Goal: Information Seeking & Learning: Learn about a topic

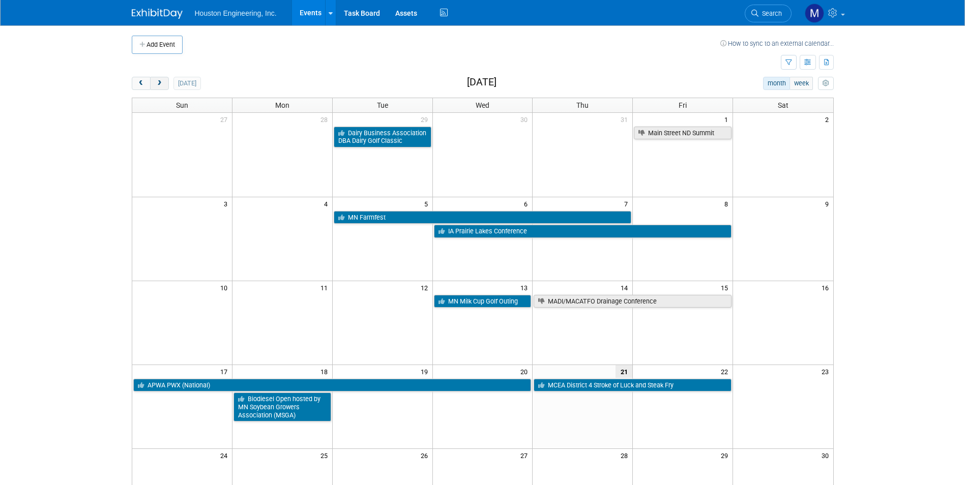
click at [156, 90] on button "next" at bounding box center [159, 83] width 19 height 13
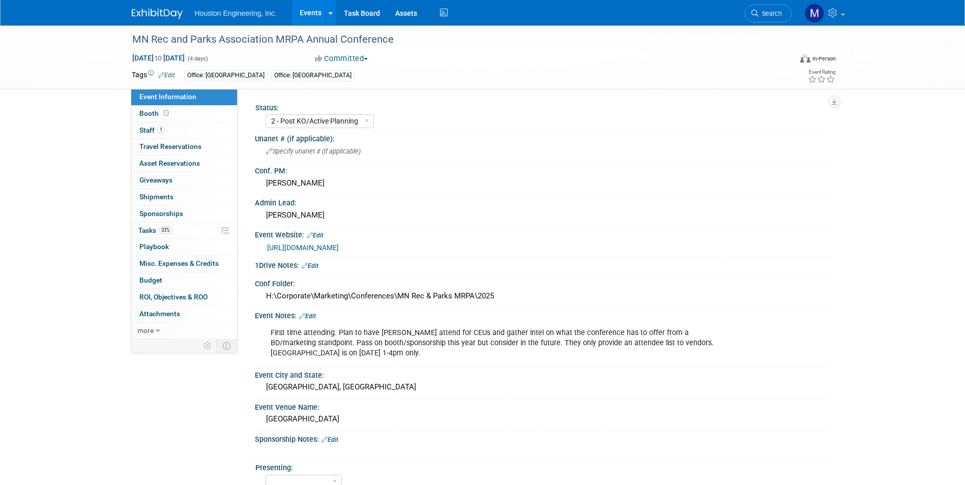
select select "2 - Post KO/Active Planning"
select select "Mun. Infrastructure"
click at [324, 249] on link "[URL][DOMAIN_NAME]" at bounding box center [303, 248] width 72 height 8
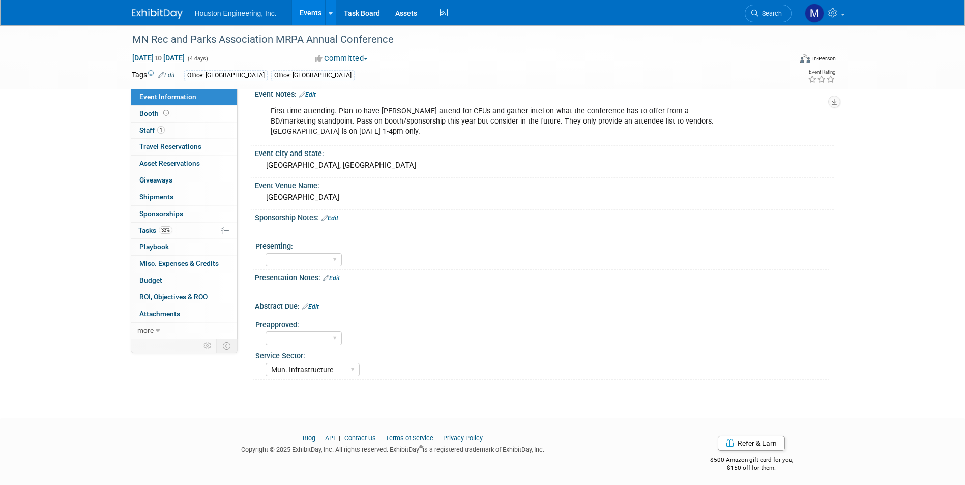
scroll to position [226, 0]
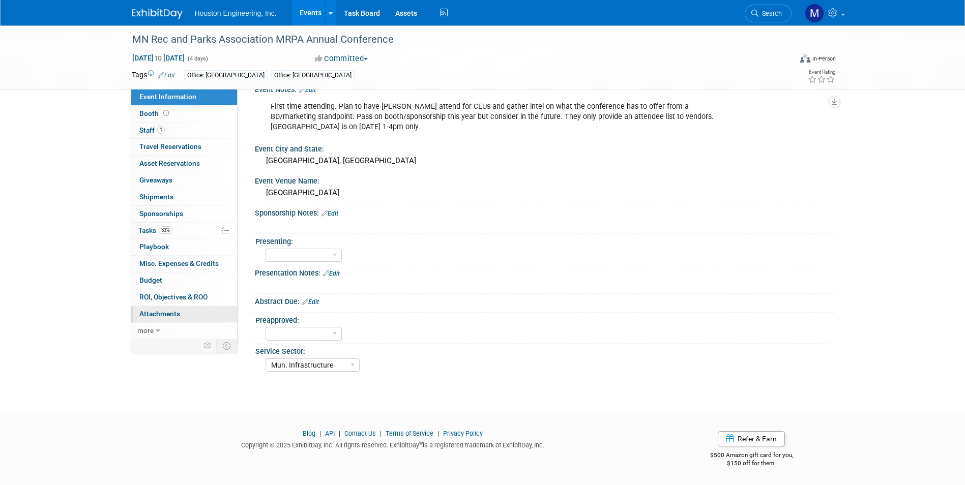
click at [176, 317] on span "Attachments 0" at bounding box center [159, 314] width 41 height 8
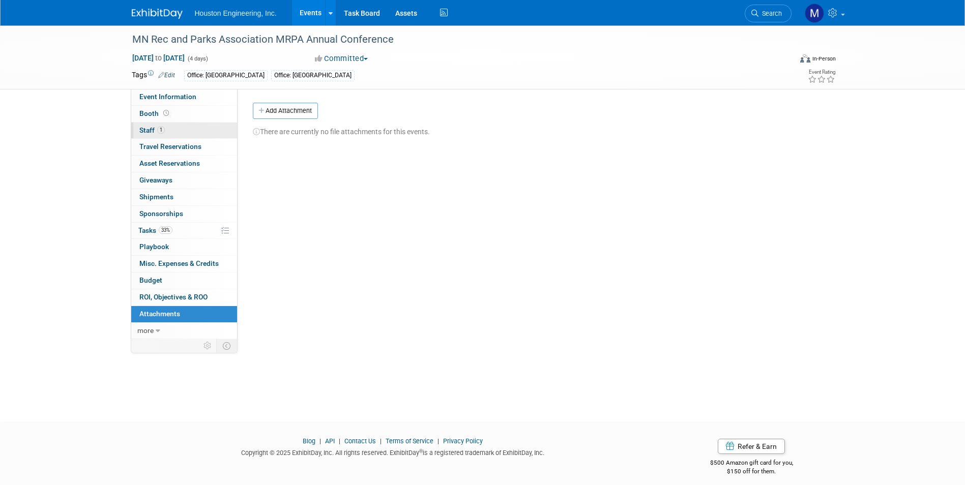
click at [146, 129] on span "Staff 1" at bounding box center [151, 130] width 25 height 8
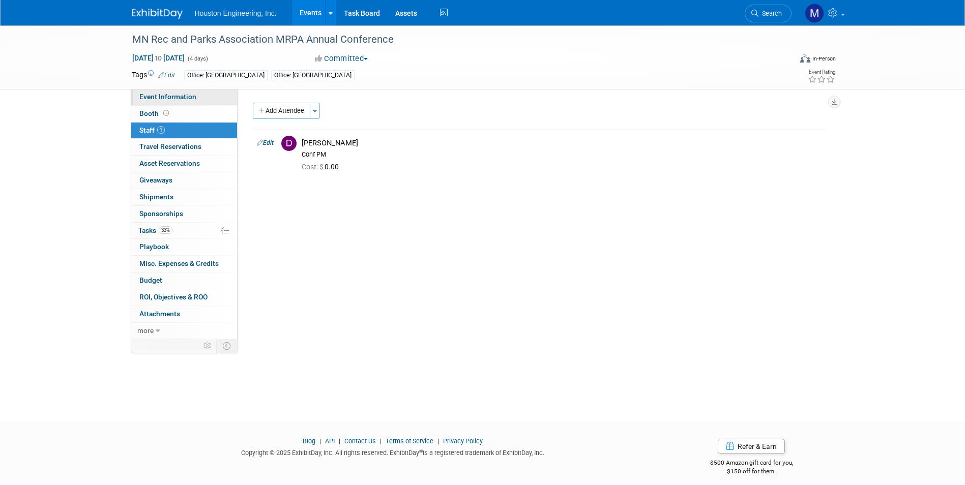
click at [163, 98] on span "Event Information" at bounding box center [167, 97] width 57 height 8
select select "2 - Post KO/Active Planning"
select select "Mun. Infrastructure"
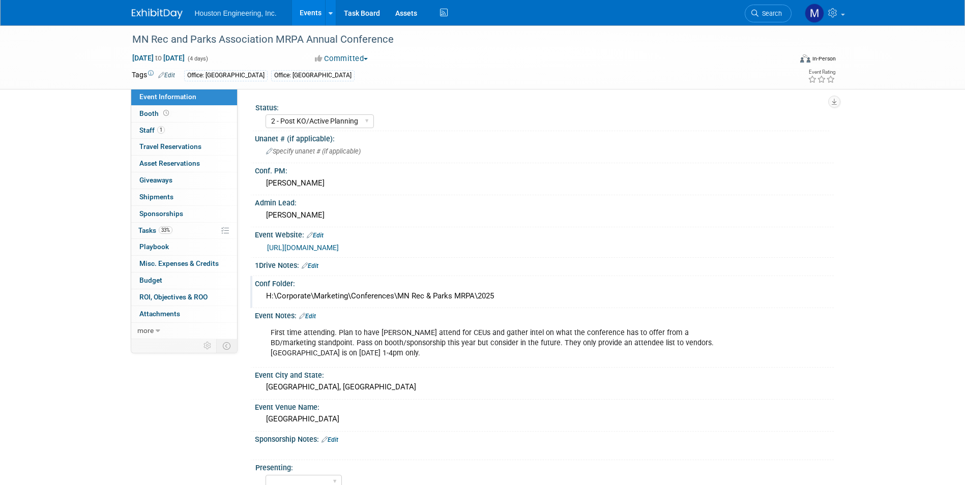
click at [337, 297] on div "H:\Corporate\Marketing\Conferences\MN Rec & Parks MRPA\2025" at bounding box center [545, 297] width 564 height 16
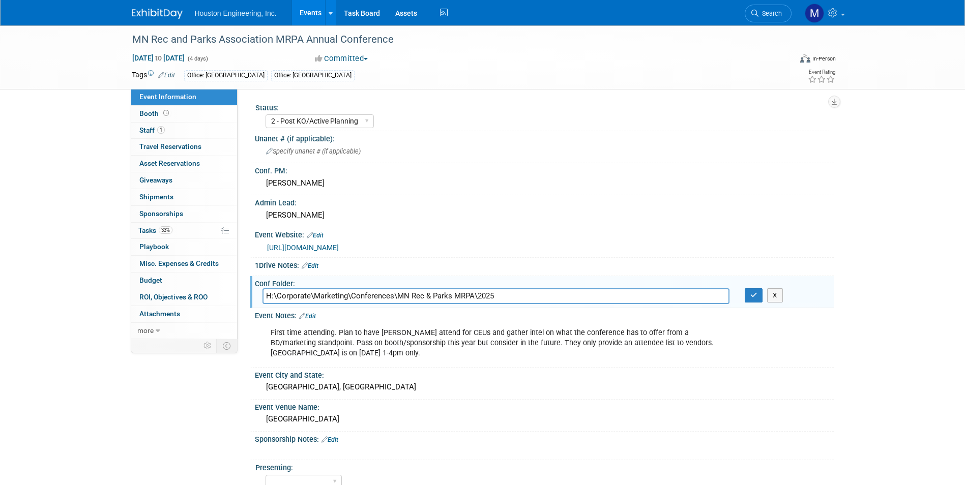
click at [670, 320] on div "Event Notes: Edit" at bounding box center [544, 314] width 579 height 13
click at [480, 377] on div "Event City and State:" at bounding box center [544, 374] width 579 height 13
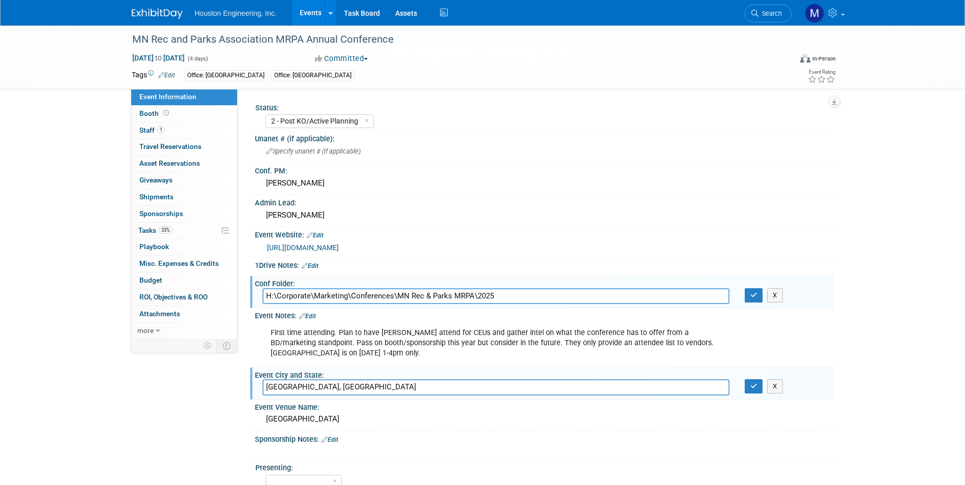
click at [544, 292] on input "H:\Corporate\Marketing\Conferences\MN Rec & Parks MRPA\2025" at bounding box center [496, 297] width 467 height 16
click at [811, 342] on div "First time attending. Plan to have [PERSON_NAME] attend for CEUs and gather int…" at bounding box center [544, 343] width 579 height 44
click at [501, 234] on div "Event Website: Edit" at bounding box center [544, 233] width 579 height 13
click at [822, 291] on div "X" at bounding box center [785, 296] width 81 height 14
click at [803, 186] on div "Dan Sjordal" at bounding box center [545, 184] width 564 height 16
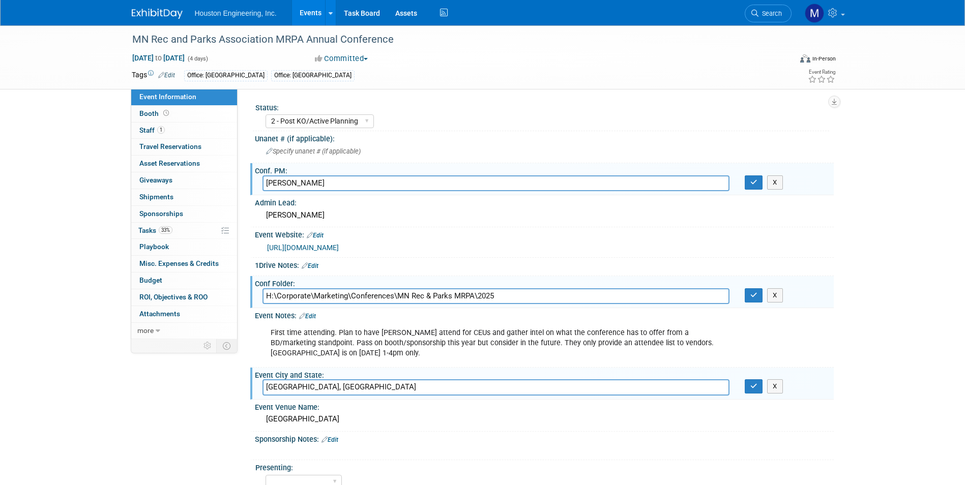
click at [926, 242] on div "MN Rec and Parks Association MRPA Annual Conference Oct 27, 2025 to Oct 30, 202…" at bounding box center [482, 323] width 965 height 597
click at [422, 115] on div "1 - GNG/KO Needed 2 - Post KO/Active Planning 3 - Reg/Prep Done" at bounding box center [548, 120] width 564 height 16
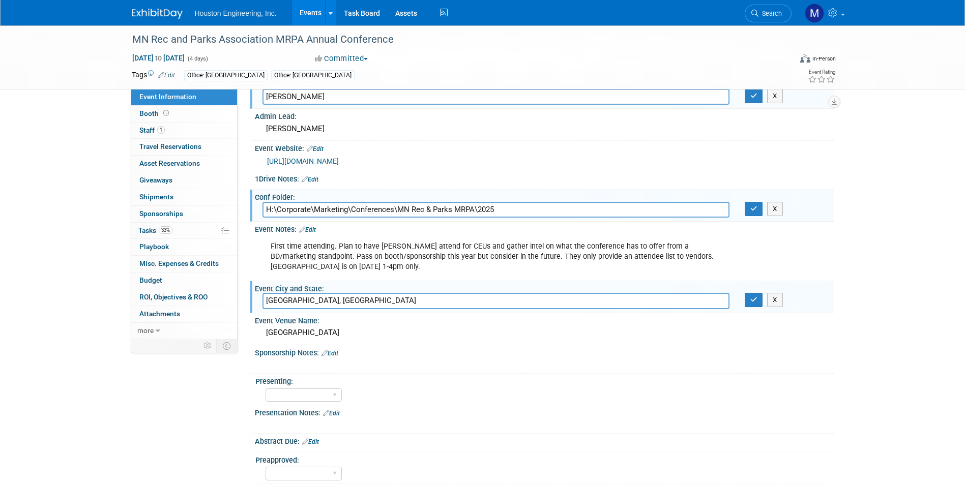
scroll to position [102, 0]
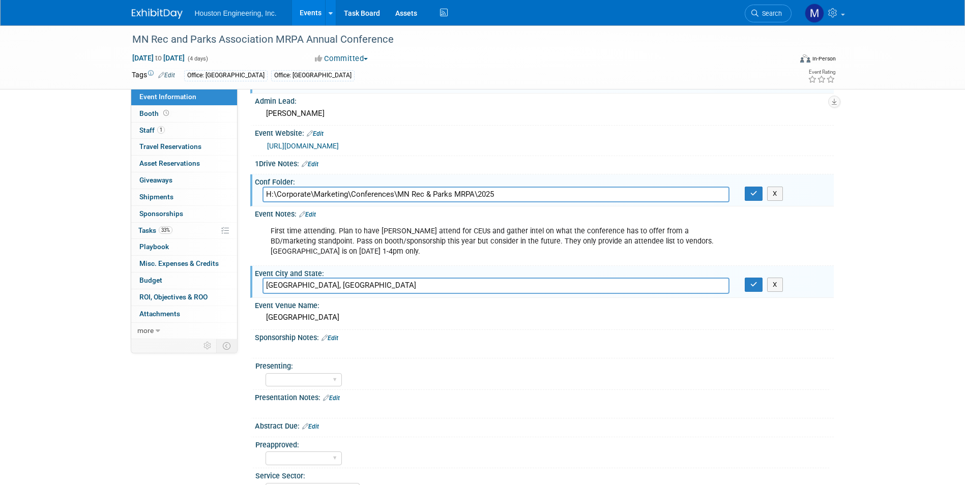
click at [439, 367] on div "Presenting:" at bounding box center [542, 365] width 574 height 13
click at [155, 116] on span "Booth" at bounding box center [155, 113] width 32 height 8
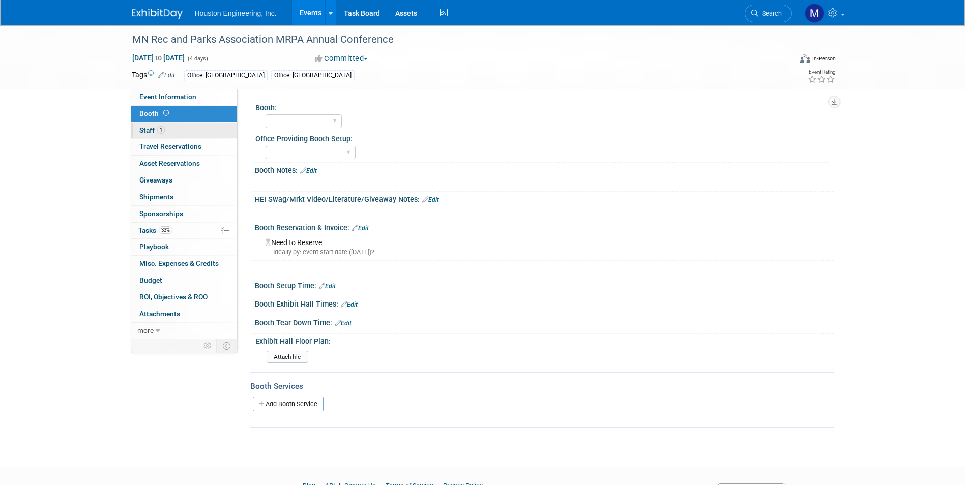
click at [149, 127] on span "Staff 1" at bounding box center [151, 130] width 25 height 8
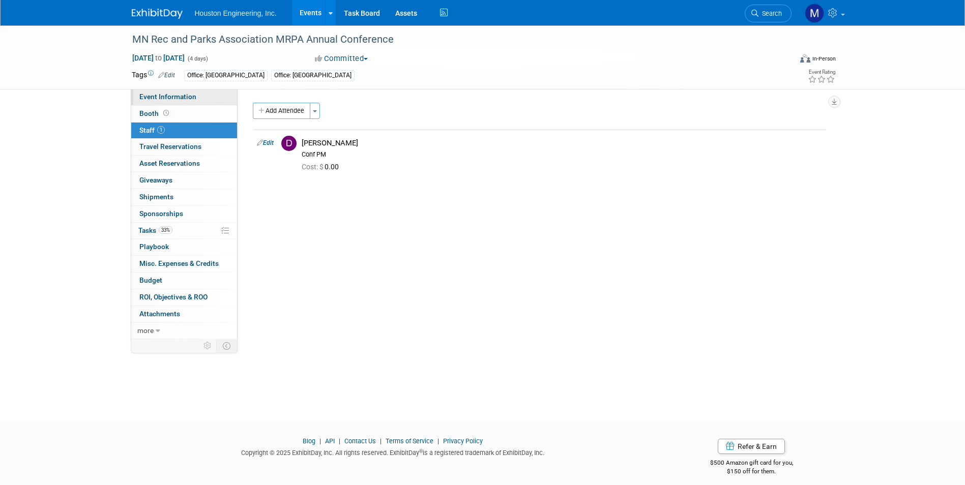
click at [157, 99] on span "Event Information" at bounding box center [167, 97] width 57 height 8
select select "2 - Post KO/Active Planning"
select select "Mun. Infrastructure"
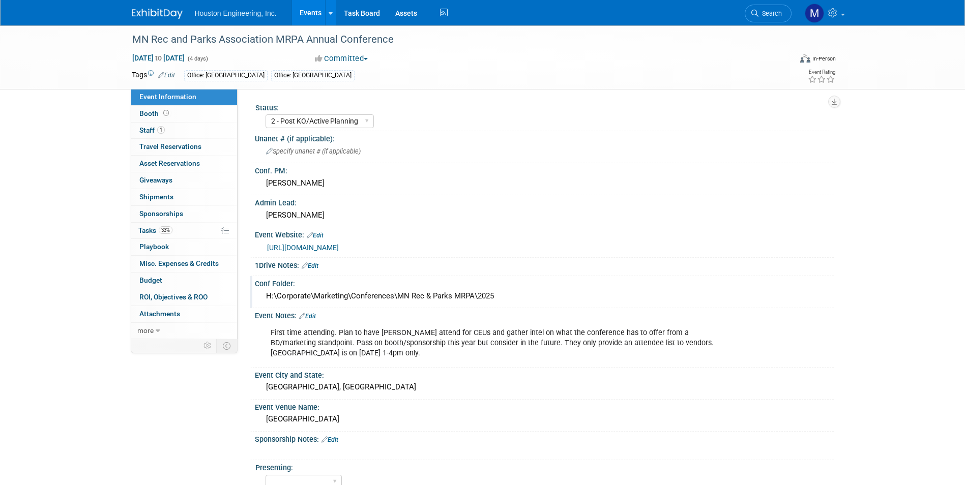
click at [500, 284] on div "Conf Folder:" at bounding box center [544, 282] width 579 height 13
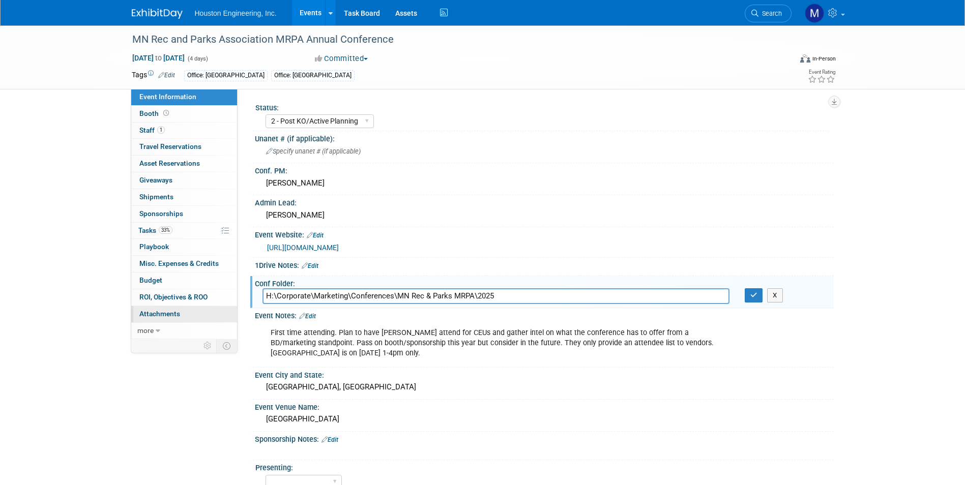
drag, startPoint x: 509, startPoint y: 296, endPoint x: 210, endPoint y: 307, distance: 299.5
click at [210, 307] on div "Event Information Event Info Booth Booth 1 Staff 1 Staff 0 Travel Reservations …" at bounding box center [483, 313] width 718 height 577
click at [777, 355] on div "First time attending. Plan to have Dan attend for CEUs and gather intel on what…" at bounding box center [544, 343] width 579 height 44
